Goal: Navigation & Orientation: Go to known website

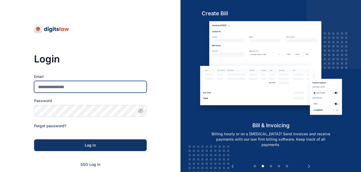
click at [66, 87] on input "Email" at bounding box center [90, 87] width 113 height 12
type input "**********"
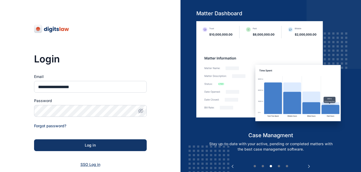
click at [89, 165] on span "SSO Log in" at bounding box center [90, 164] width 20 height 5
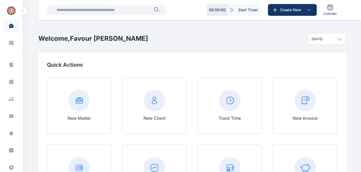
click at [107, 43] on h2 "Welcome, Favour [PERSON_NAME]" at bounding box center [93, 38] width 110 height 9
